Goal: Transaction & Acquisition: Subscribe to service/newsletter

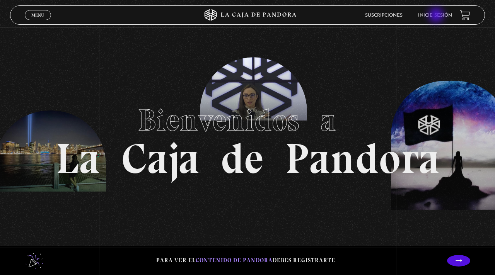
click at [436, 15] on link "Inicie sesión" at bounding box center [435, 15] width 34 height 5
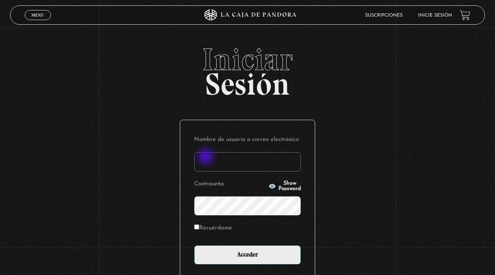
click at [206, 158] on input "Nombre de usuario o correo electrónico" at bounding box center [247, 161] width 107 height 19
type input "geoyovis@hotmail.com"
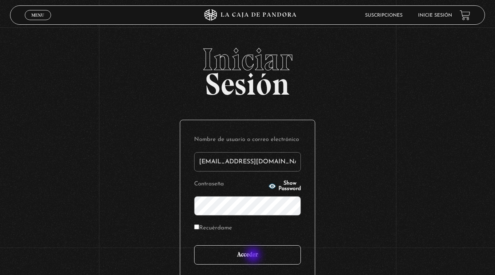
click at [252, 257] on input "Acceder" at bounding box center [247, 254] width 107 height 19
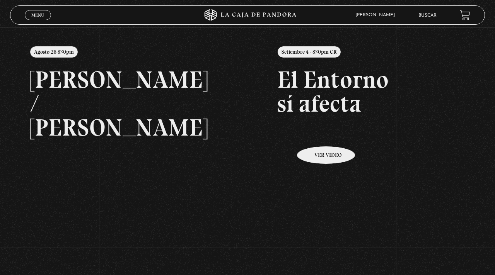
scroll to position [90, 0]
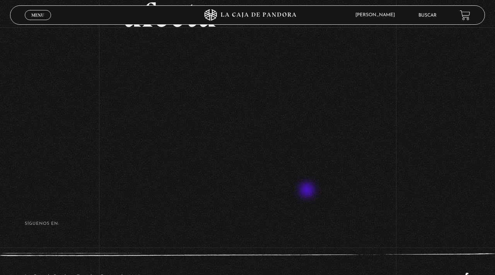
scroll to position [102, 0]
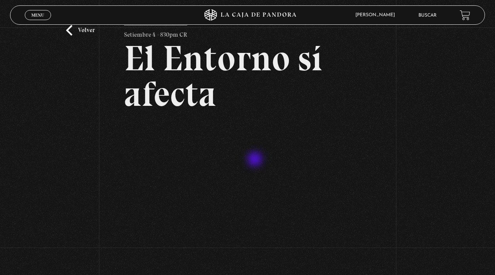
scroll to position [30, 0]
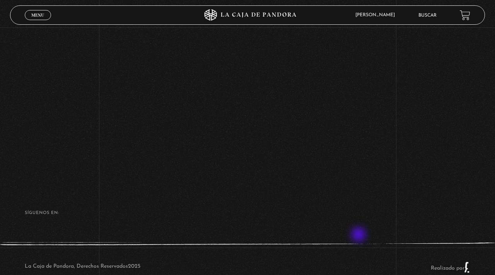
scroll to position [330, 0]
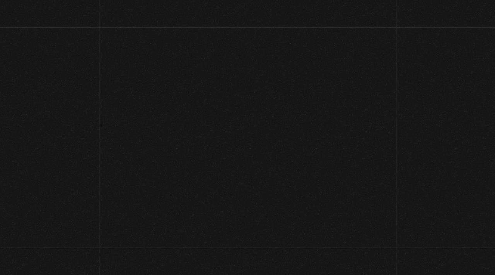
scroll to position [90, 0]
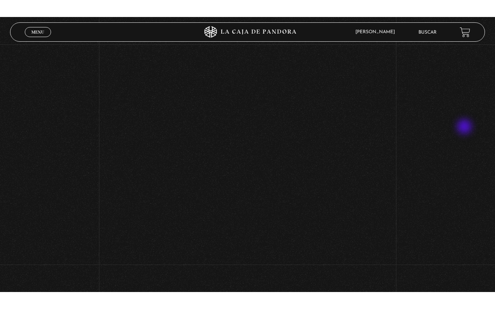
scroll to position [151, 0]
